Goal: Communication & Community: Answer question/provide support

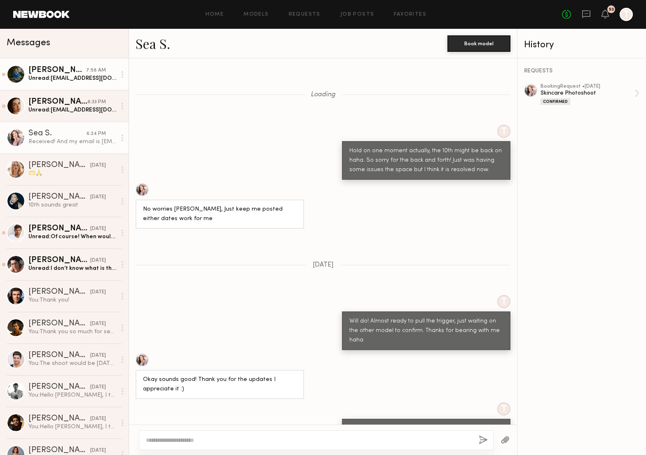
drag, startPoint x: 0, startPoint y: 0, endPoint x: 79, endPoint y: 68, distance: 104.8
click at [79, 68] on div "[PERSON_NAME]" at bounding box center [57, 70] width 58 height 8
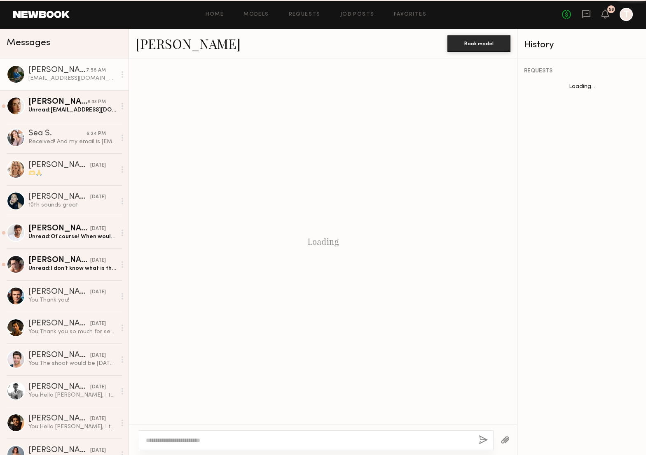
scroll to position [193, 0]
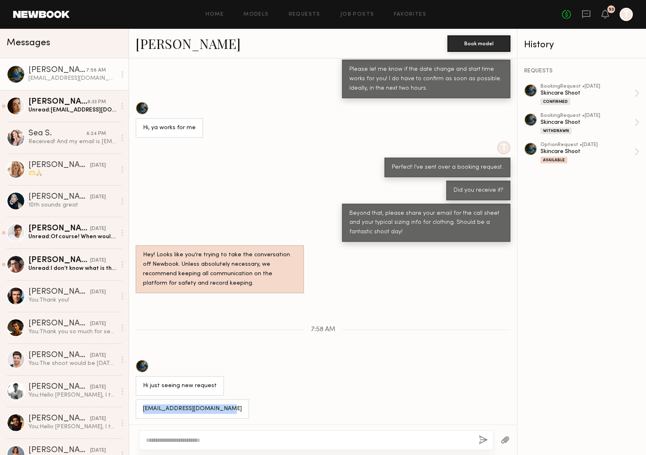
drag, startPoint x: 224, startPoint y: 409, endPoint x: 142, endPoint y: 408, distance: 81.5
click at [142, 408] on div "[EMAIL_ADDRESS][DOMAIN_NAME]" at bounding box center [192, 409] width 114 height 20
copy div "[EMAIL_ADDRESS][DOMAIN_NAME]"
click at [168, 446] on div at bounding box center [316, 441] width 354 height 20
click at [169, 440] on textarea at bounding box center [309, 440] width 326 height 8
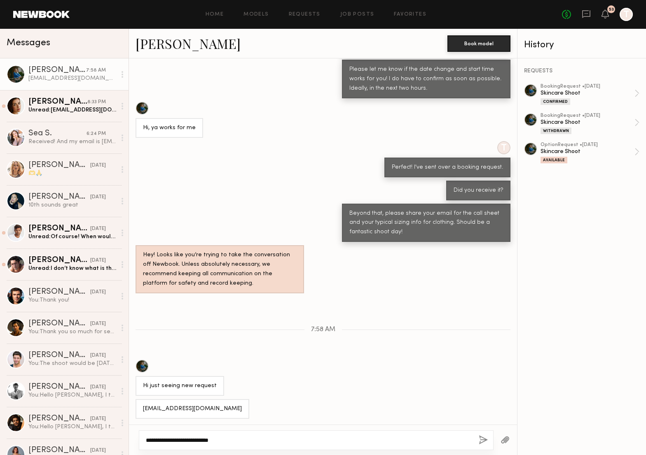
type textarea "**********"
click at [483, 439] on button "button" at bounding box center [482, 441] width 9 height 10
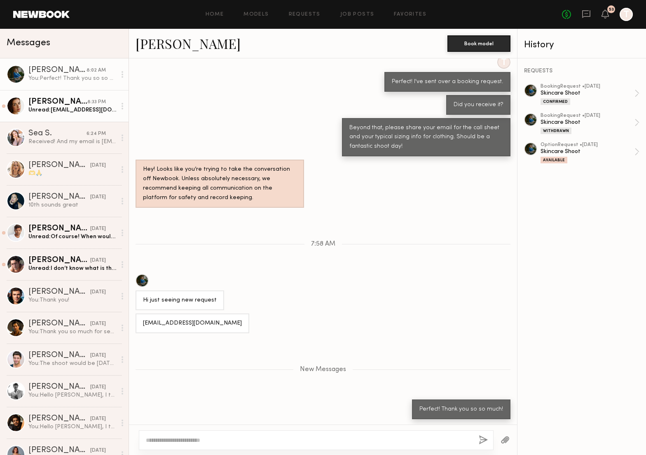
click at [82, 102] on div "[PERSON_NAME]" at bounding box center [57, 102] width 59 height 8
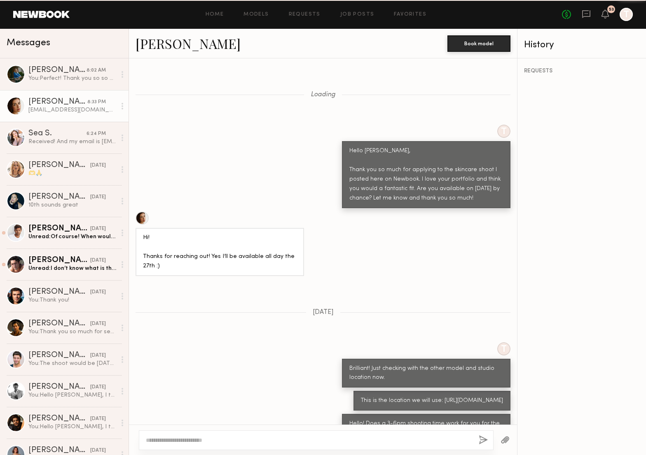
scroll to position [1439, 0]
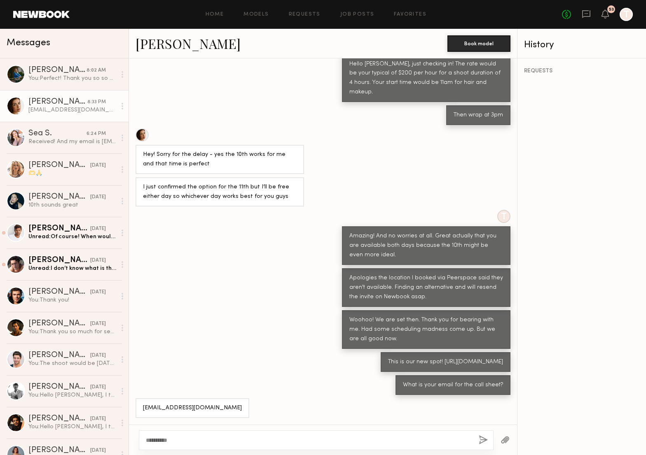
type textarea "**********"
click at [480, 441] on button "button" at bounding box center [482, 441] width 9 height 10
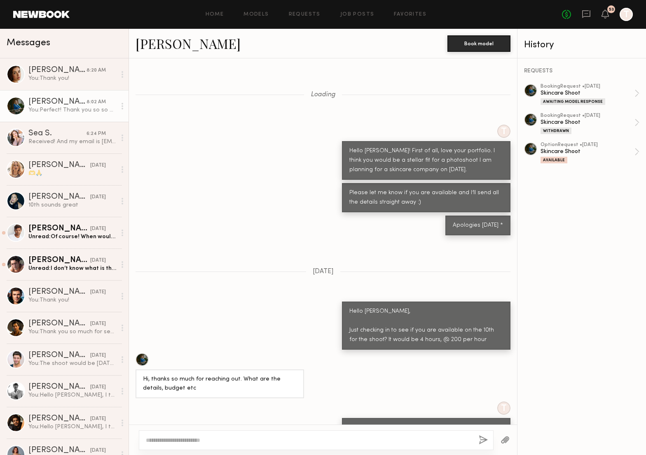
scroll to position [981, 0]
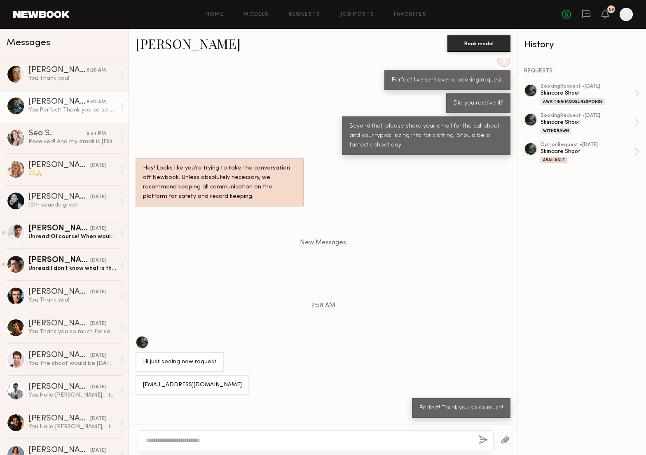
click at [78, 106] on div "You: Perfect! Thank you so so much!" at bounding box center [72, 110] width 88 height 8
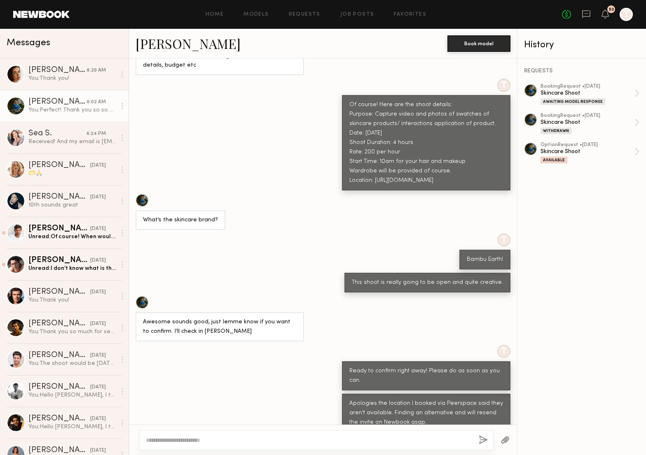
scroll to position [317, 0]
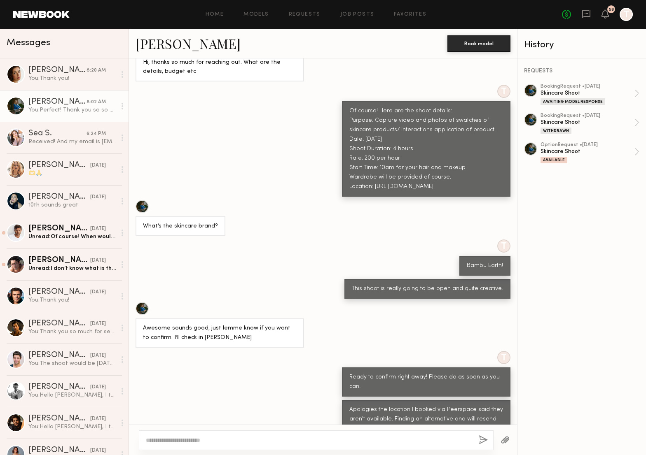
click at [80, 103] on div "[PERSON_NAME]" at bounding box center [57, 102] width 58 height 8
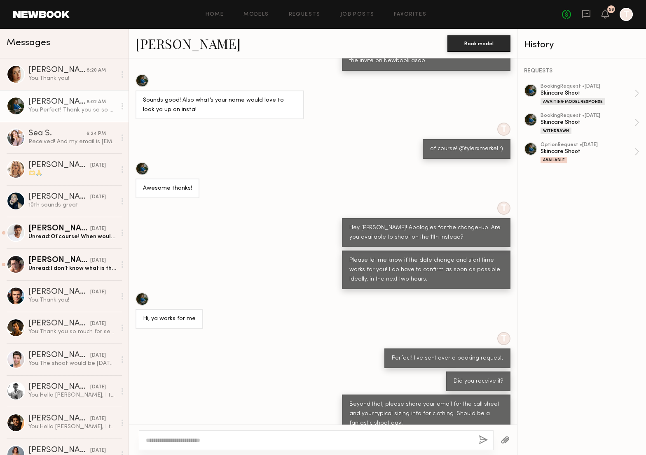
scroll to position [981, 0]
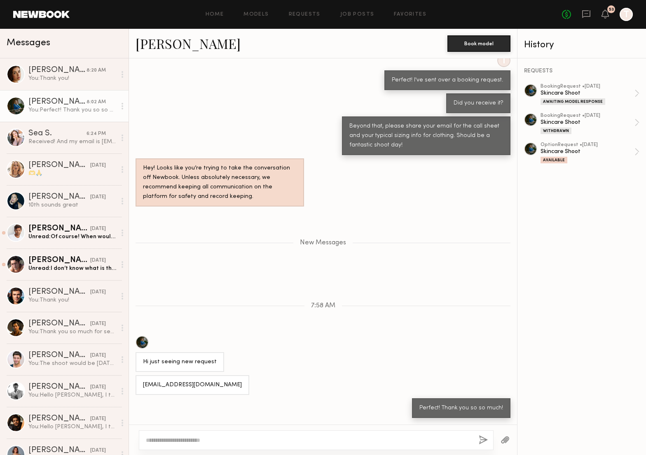
click at [76, 103] on div "[PERSON_NAME]" at bounding box center [57, 102] width 58 height 8
click at [214, 436] on div at bounding box center [316, 441] width 354 height 20
click at [215, 445] on div at bounding box center [316, 441] width 354 height 20
click at [216, 433] on div at bounding box center [316, 441] width 354 height 20
click at [212, 440] on textarea at bounding box center [309, 440] width 326 height 8
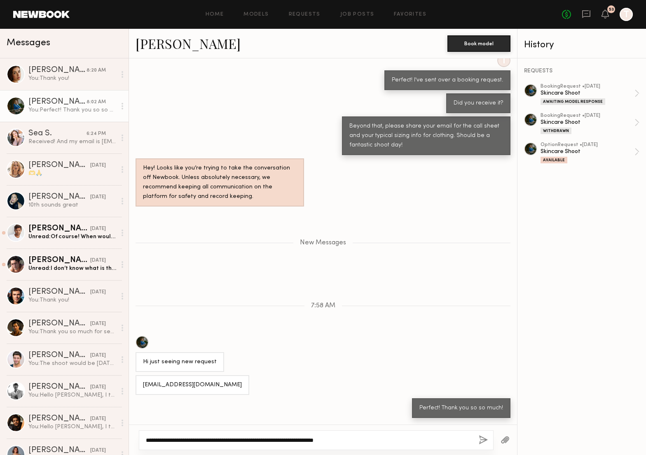
type textarea "**********"
drag, startPoint x: 360, startPoint y: 442, endPoint x: 135, endPoint y: 436, distance: 225.7
click at [135, 436] on div "**********" at bounding box center [323, 440] width 388 height 30
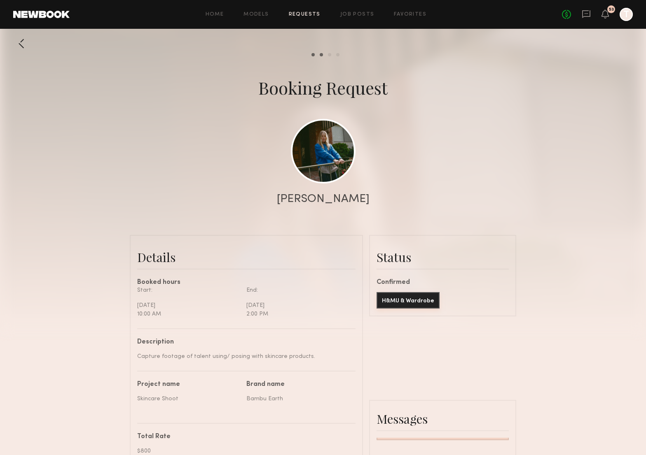
click at [410, 303] on button "H&MU & Wardrobe" at bounding box center [407, 300] width 63 height 16
